Goal: Task Accomplishment & Management: Manage account settings

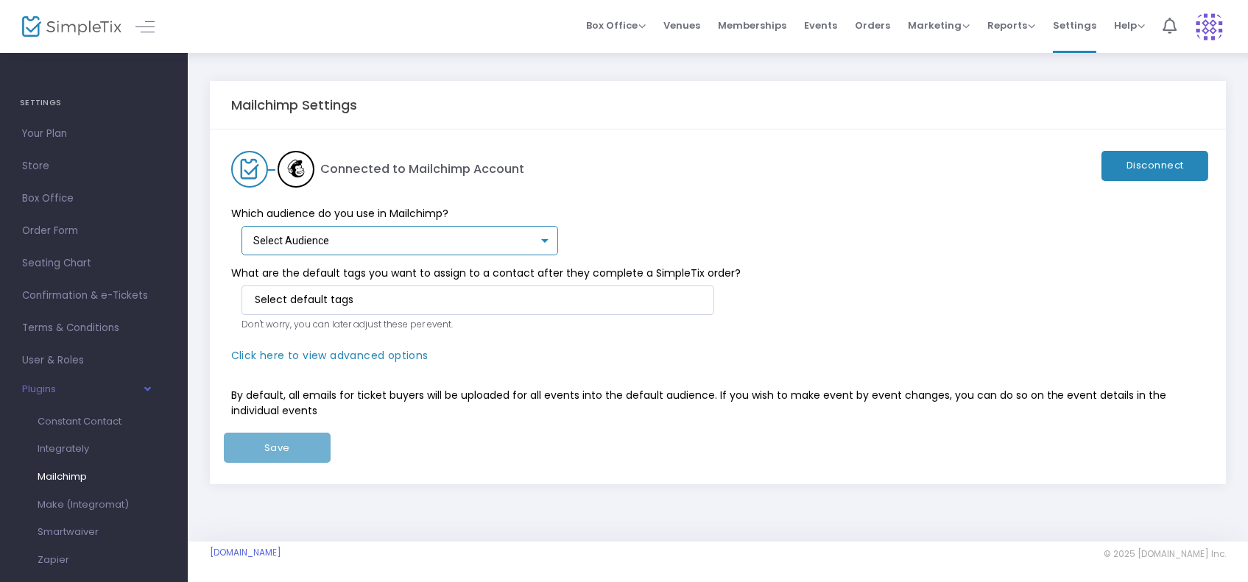
click at [543, 244] on div at bounding box center [544, 242] width 13 height 12
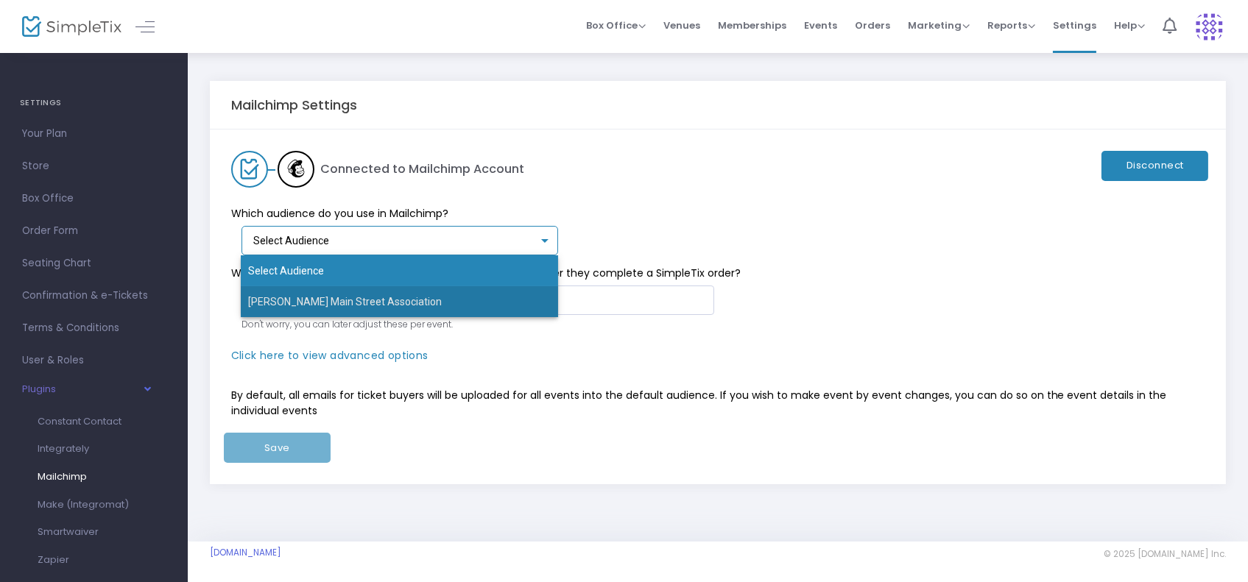
click at [533, 292] on span "[PERSON_NAME] Main Street Association" at bounding box center [399, 301] width 303 height 31
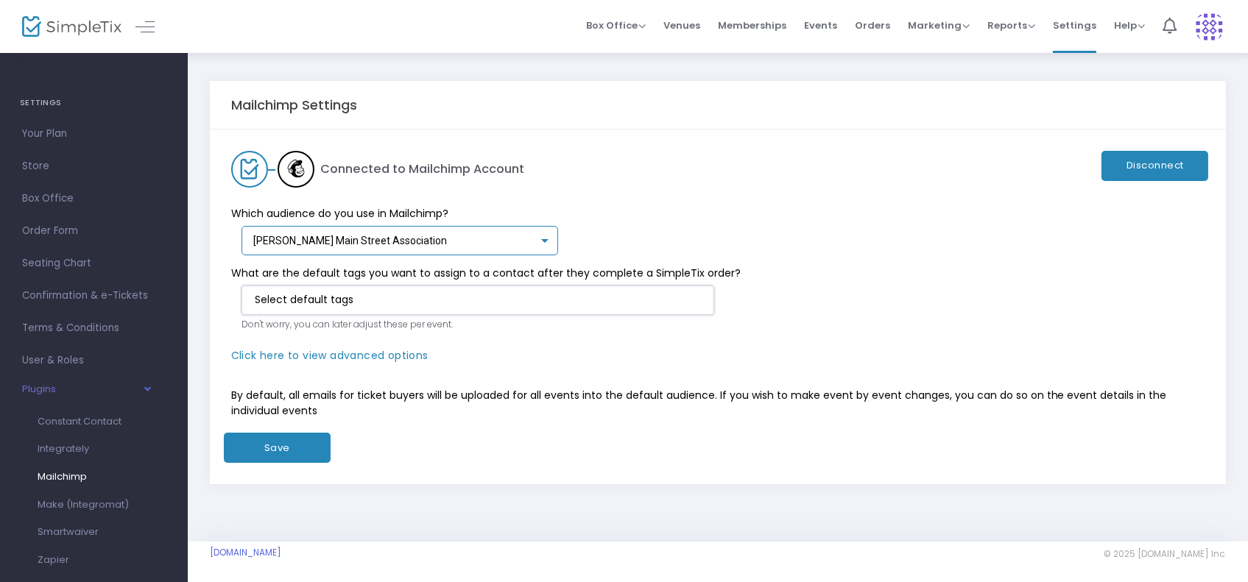
click at [558, 301] on input "NO DATA FOUND" at bounding box center [481, 299] width 452 height 15
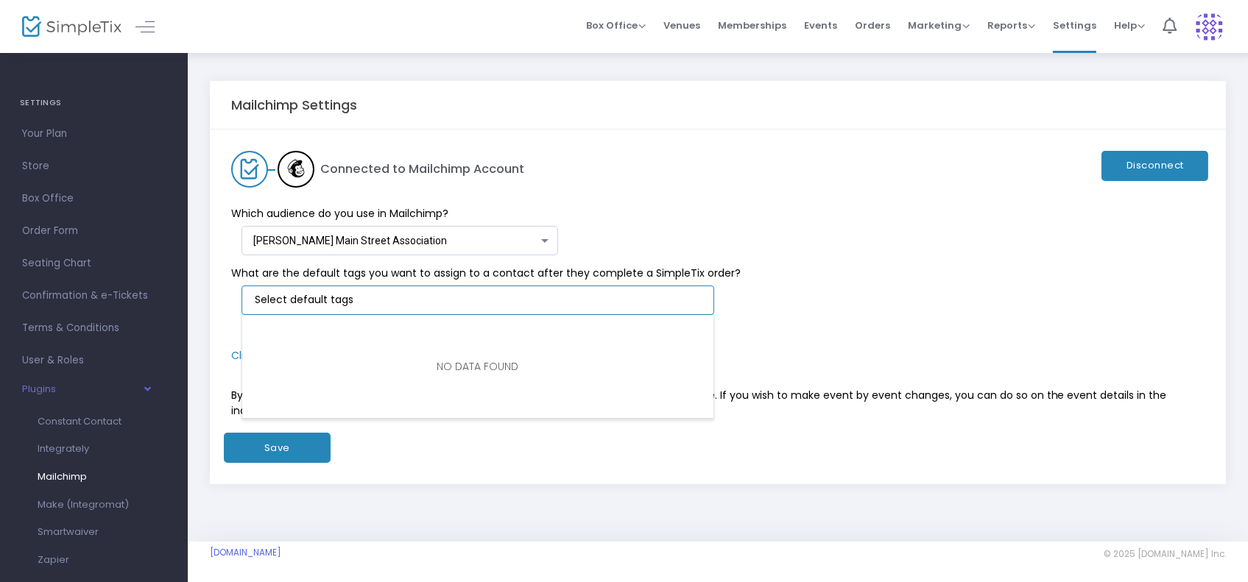
click at [717, 250] on div "Which audience do you use in Mailchimp? [PERSON_NAME] Main Street Association S…" at bounding box center [711, 222] width 988 height 68
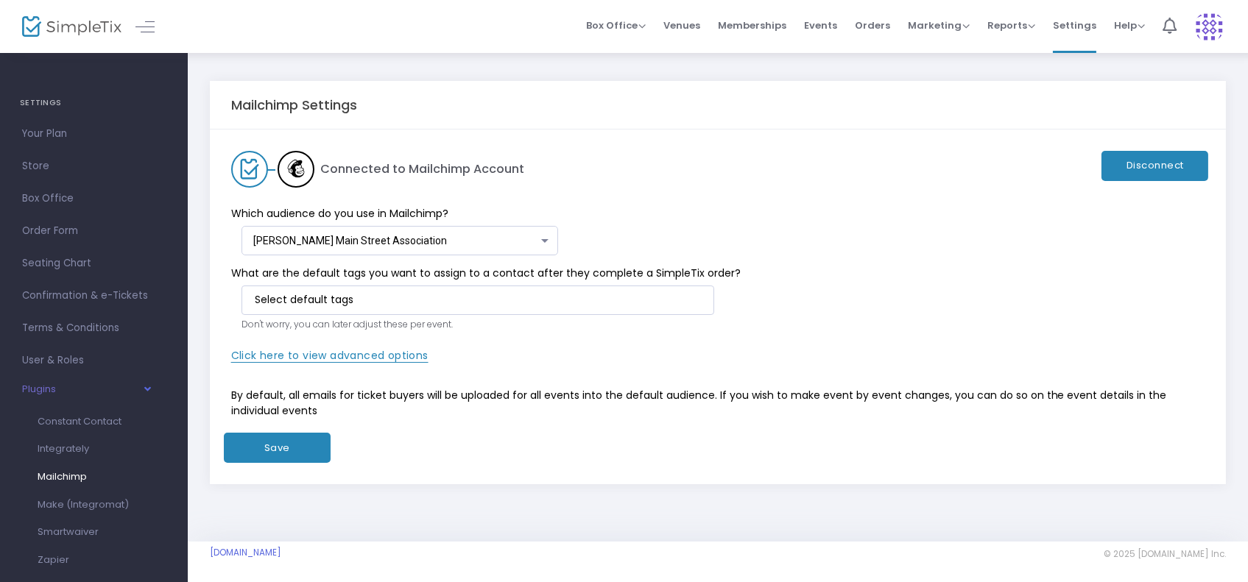
click at [370, 356] on span "Click here to view advanced options" at bounding box center [329, 355] width 197 height 15
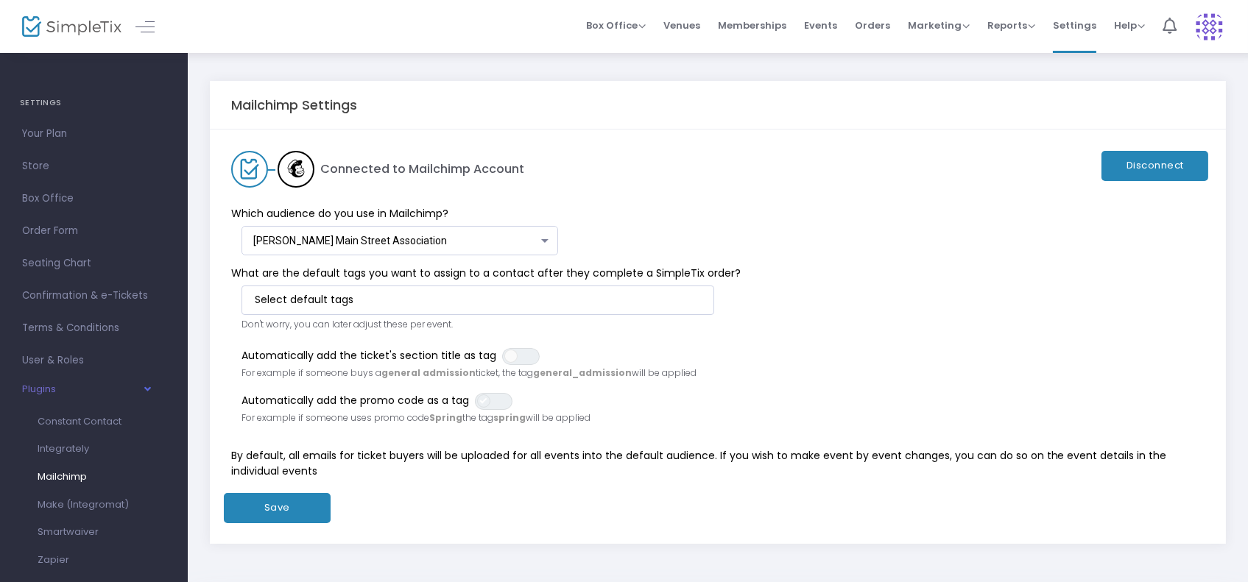
click at [482, 396] on span at bounding box center [483, 401] width 13 height 13
click at [521, 356] on span "ON OFF" at bounding box center [521, 356] width 38 height 17
click at [279, 507] on button "Save" at bounding box center [277, 508] width 107 height 30
click at [106, 501] on span "Make (Integromat)" at bounding box center [83, 505] width 91 height 14
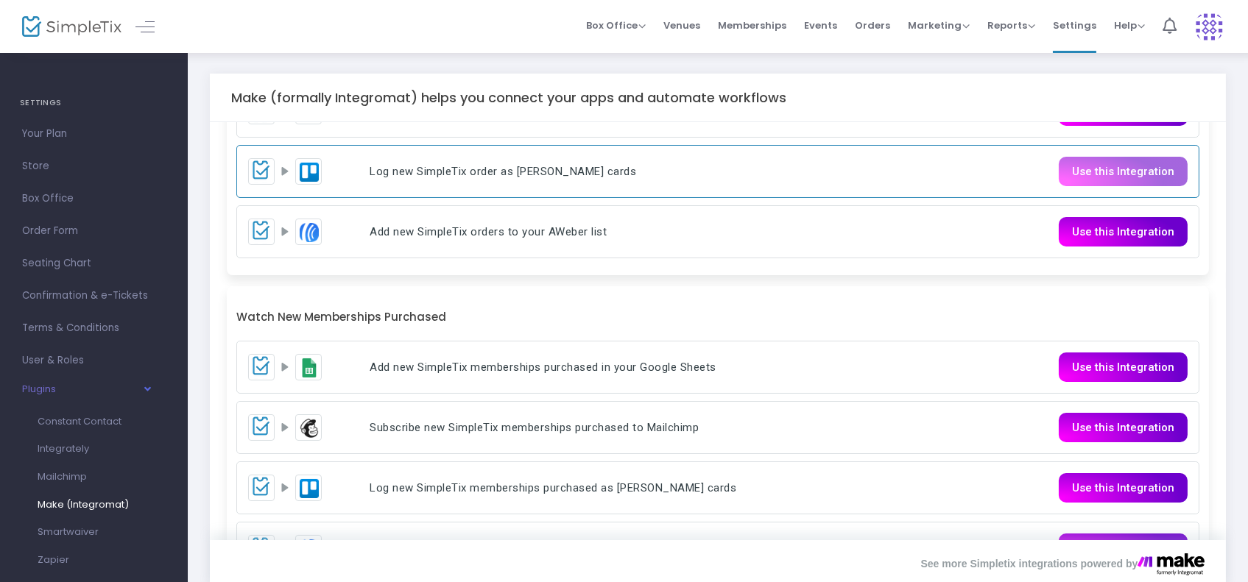
scroll to position [122, 0]
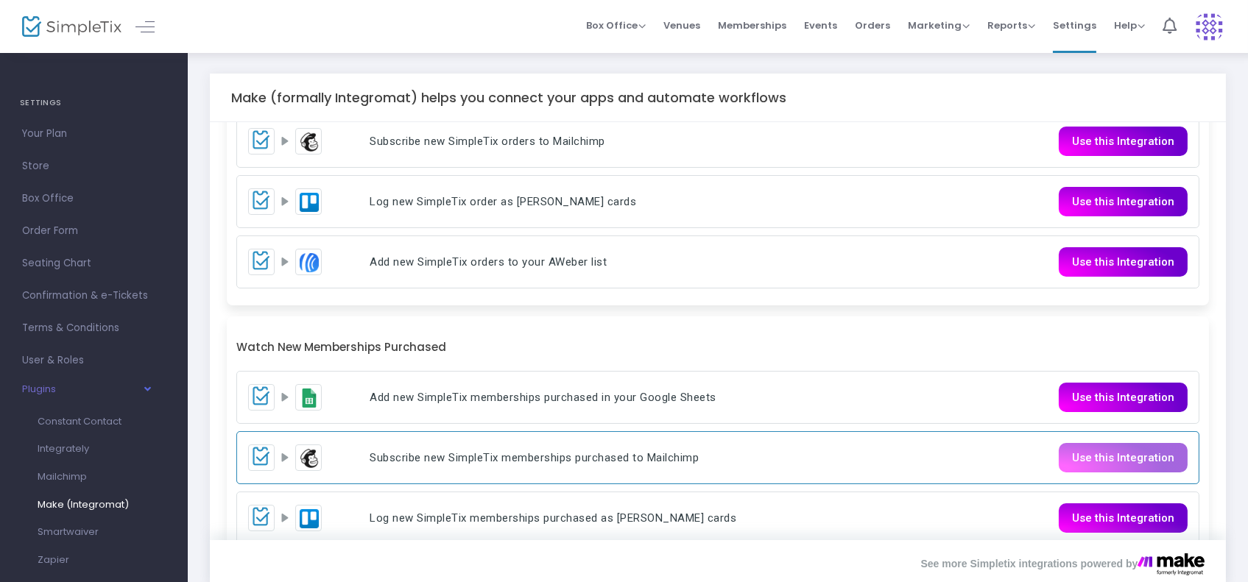
click at [1104, 452] on link "Use this Integration" at bounding box center [1123, 457] width 129 height 29
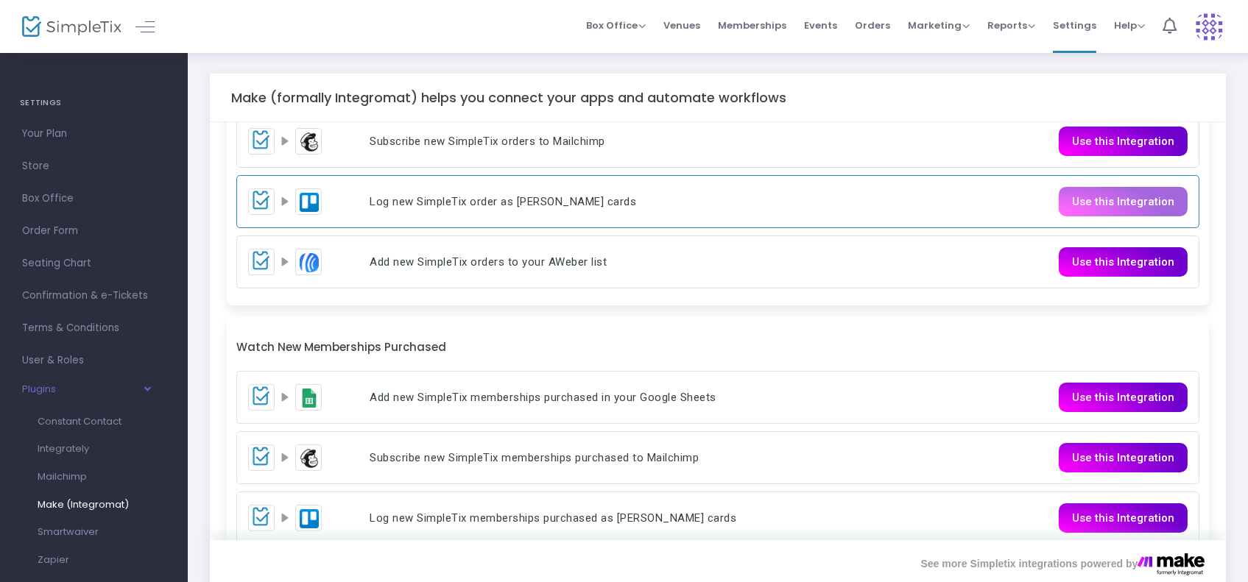
scroll to position [0, 0]
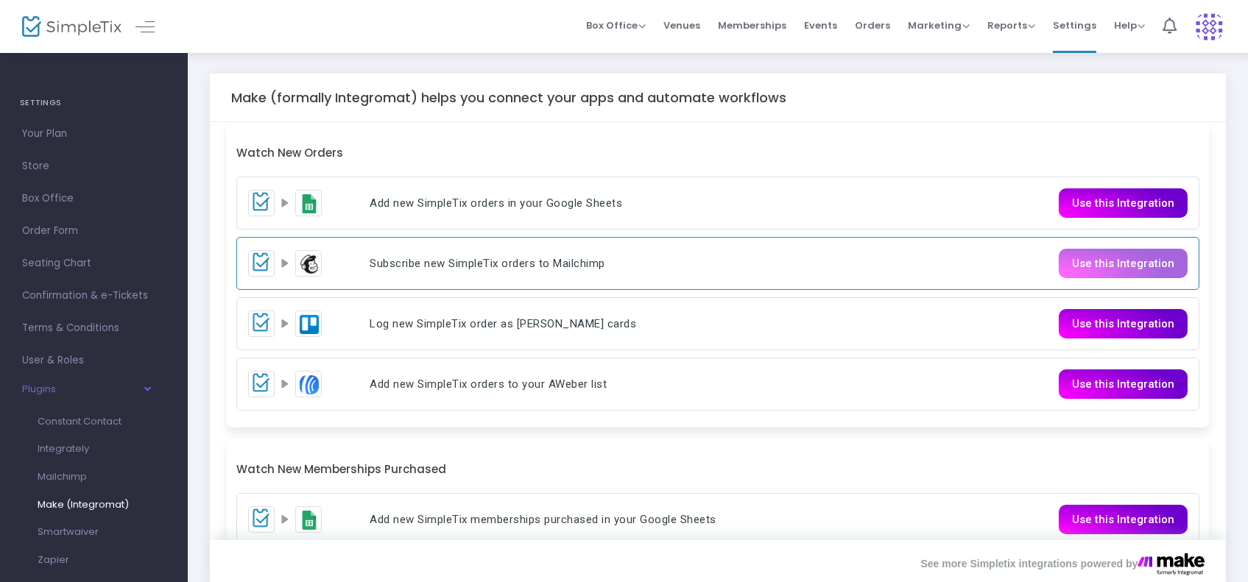
click at [1124, 270] on link "Use this Integration" at bounding box center [1123, 263] width 129 height 29
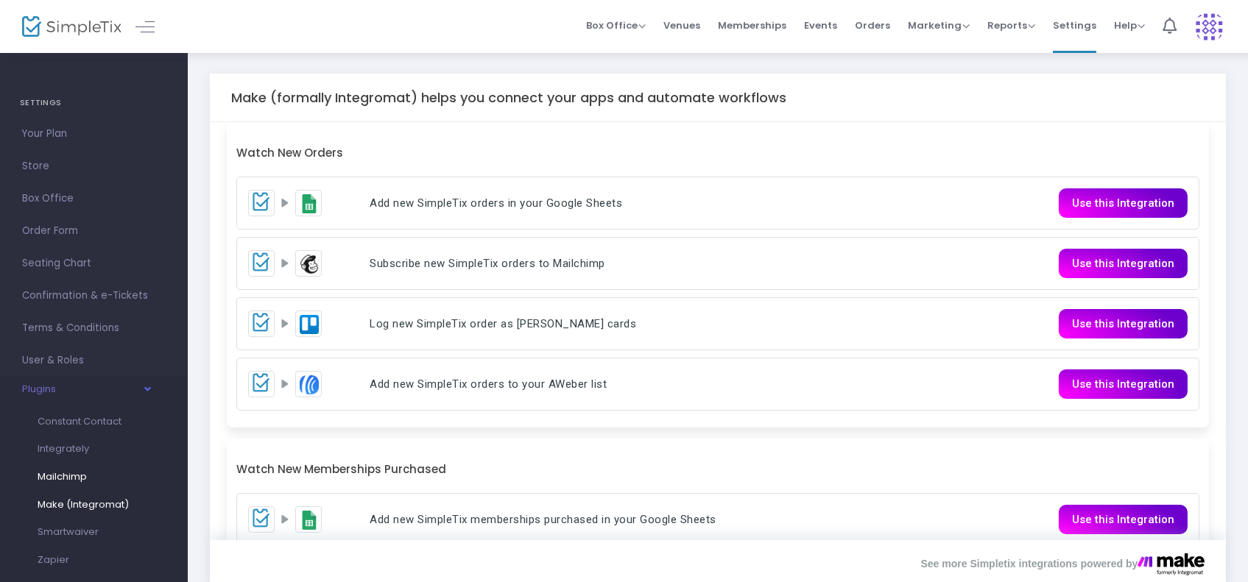
click at [76, 474] on span "Mailchimp" at bounding box center [62, 477] width 49 height 14
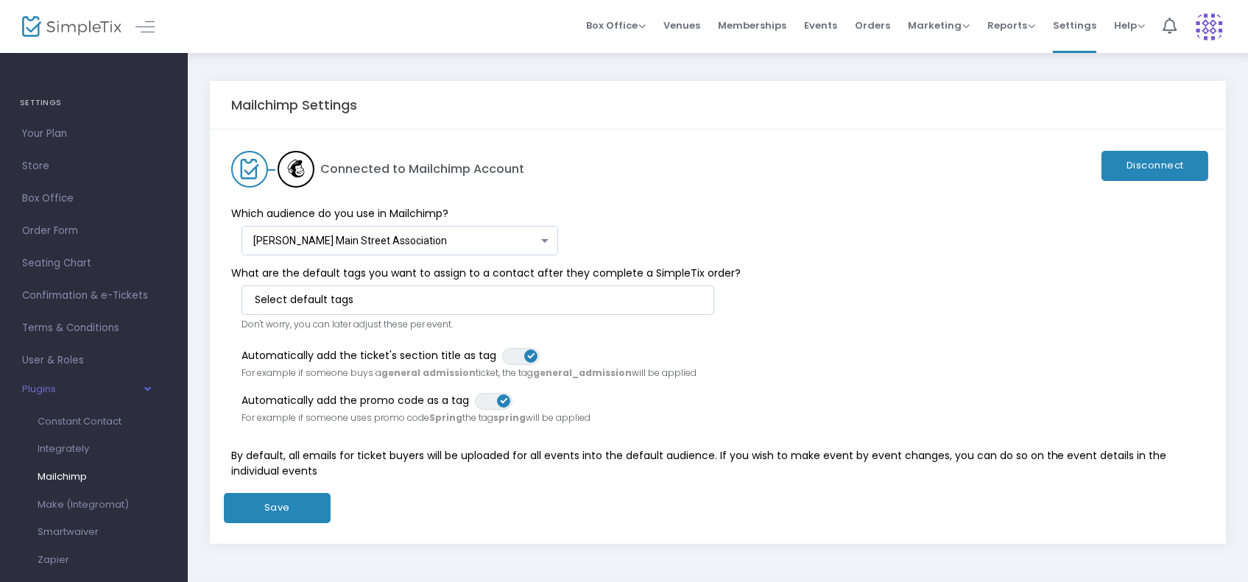
click at [277, 504] on button "Save" at bounding box center [277, 508] width 107 height 30
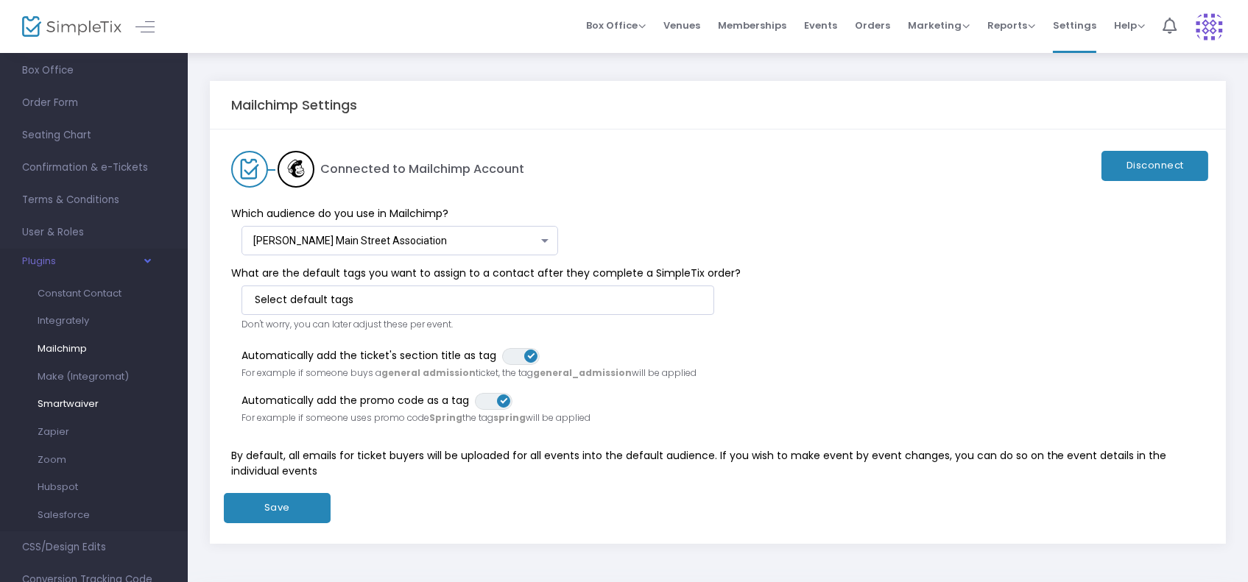
scroll to position [13, 0]
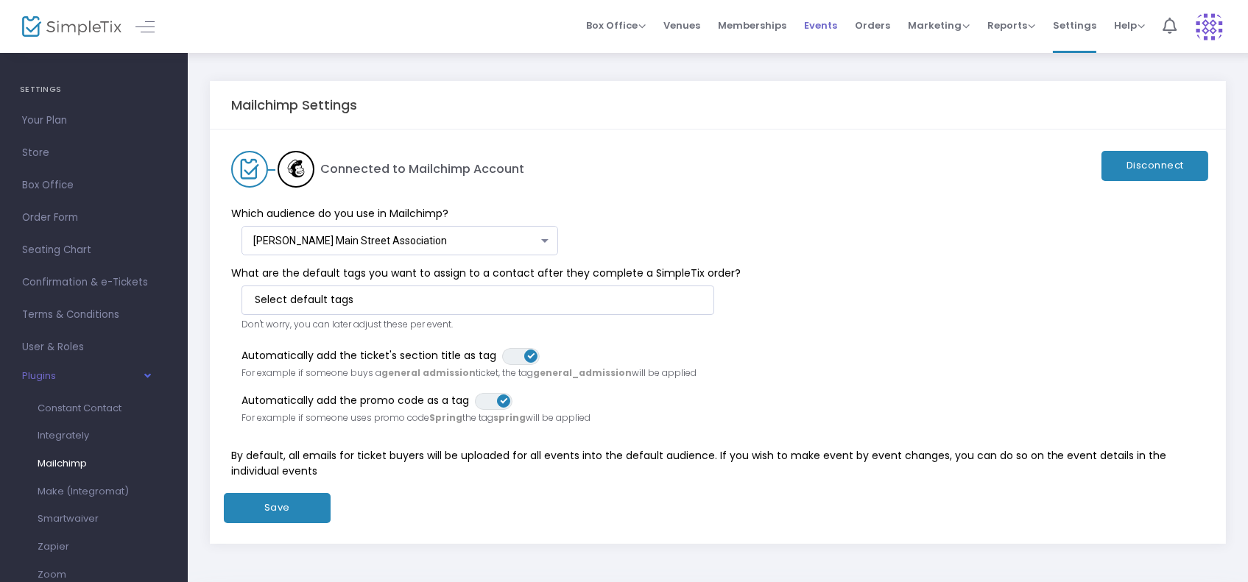
click at [837, 24] on span "Events" at bounding box center [820, 26] width 33 height 38
